Goal: Information Seeking & Learning: Learn about a topic

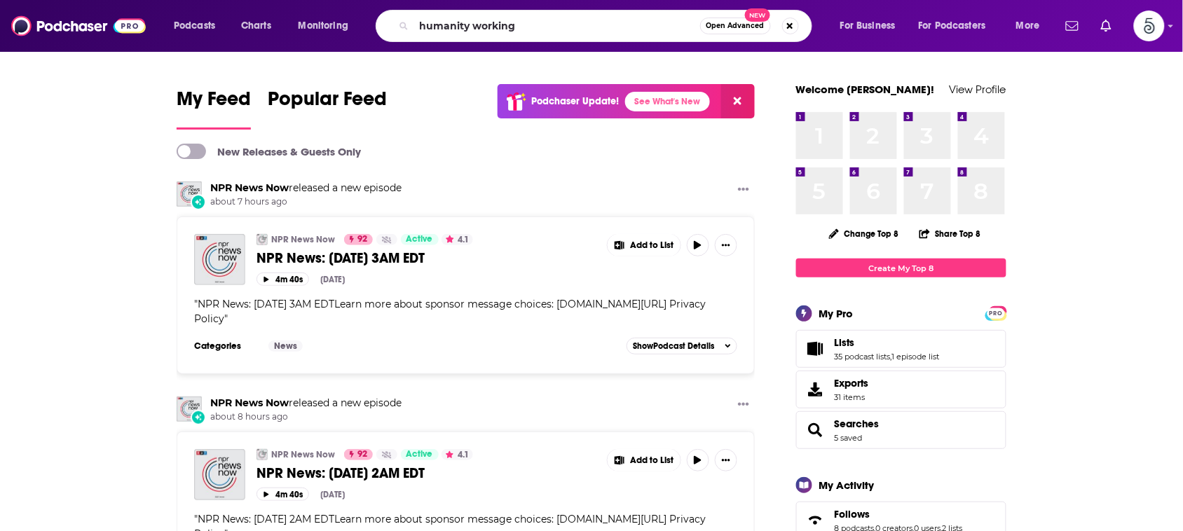
type input "humanity working"
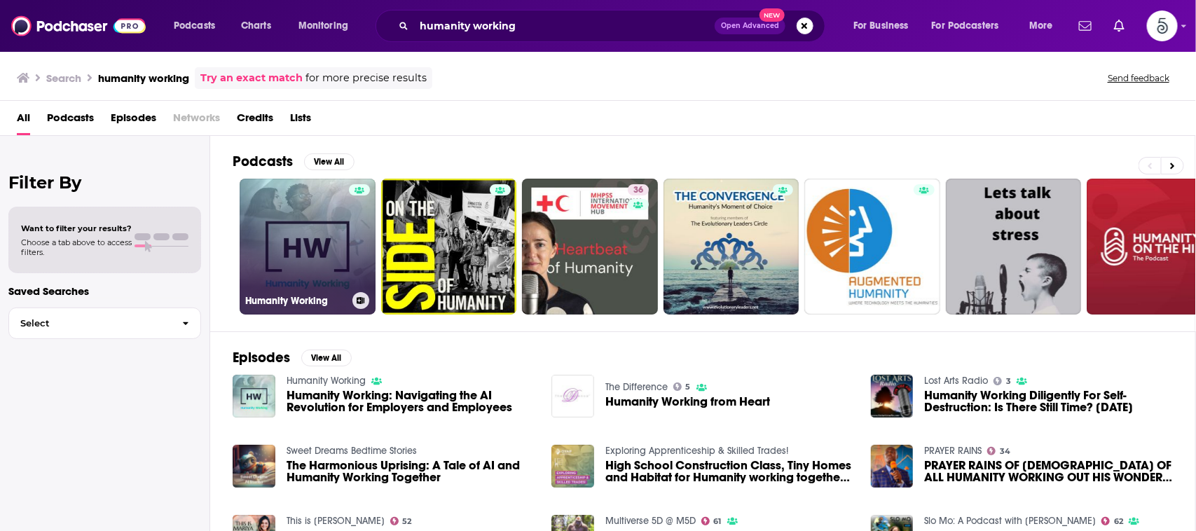
click at [324, 233] on link "Humanity Working" at bounding box center [308, 247] width 136 height 136
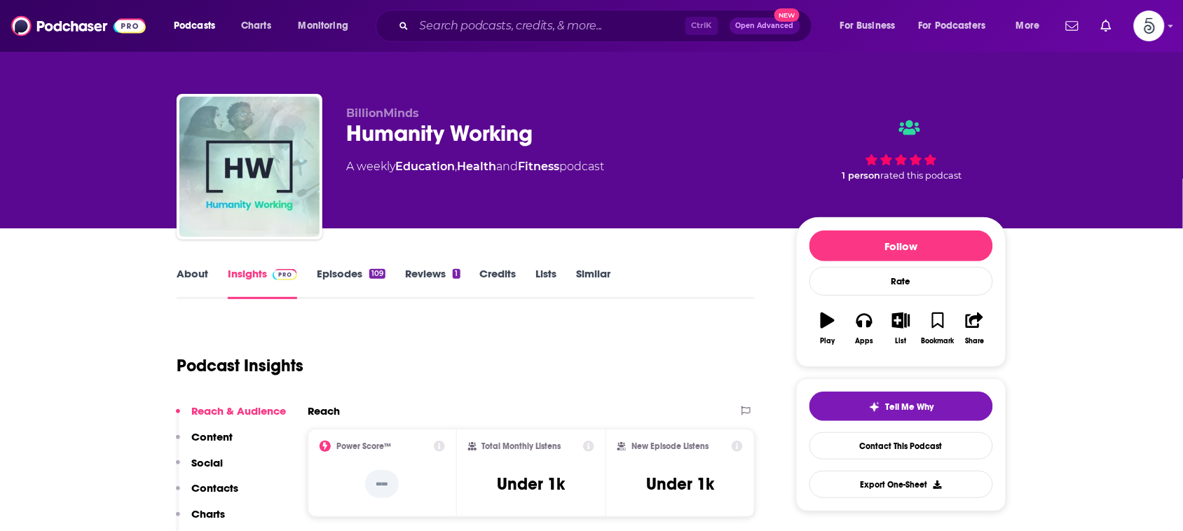
click at [195, 273] on link "About" at bounding box center [193, 283] width 32 height 32
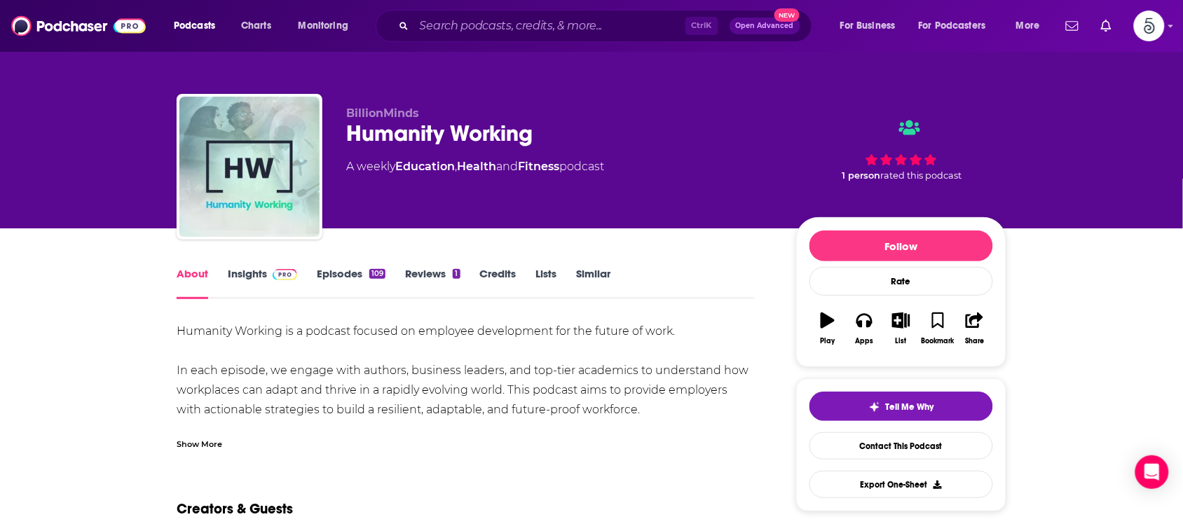
click at [253, 275] on link "Insights" at bounding box center [262, 283] width 69 height 32
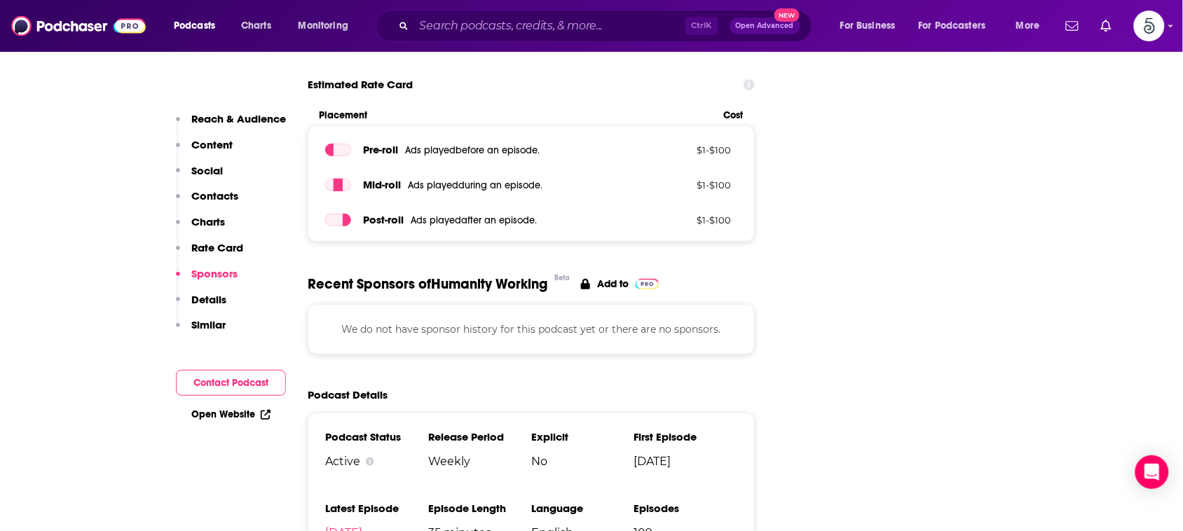
scroll to position [1900, 0]
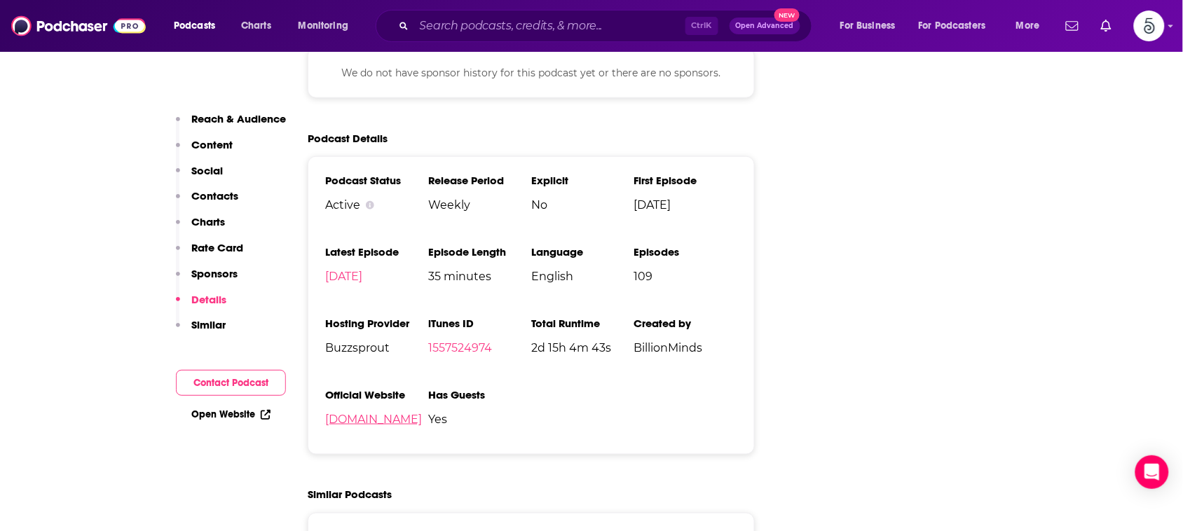
click at [362, 413] on link "[DOMAIN_NAME]" at bounding box center [373, 419] width 97 height 13
